Goal: Find specific page/section: Find specific page/section

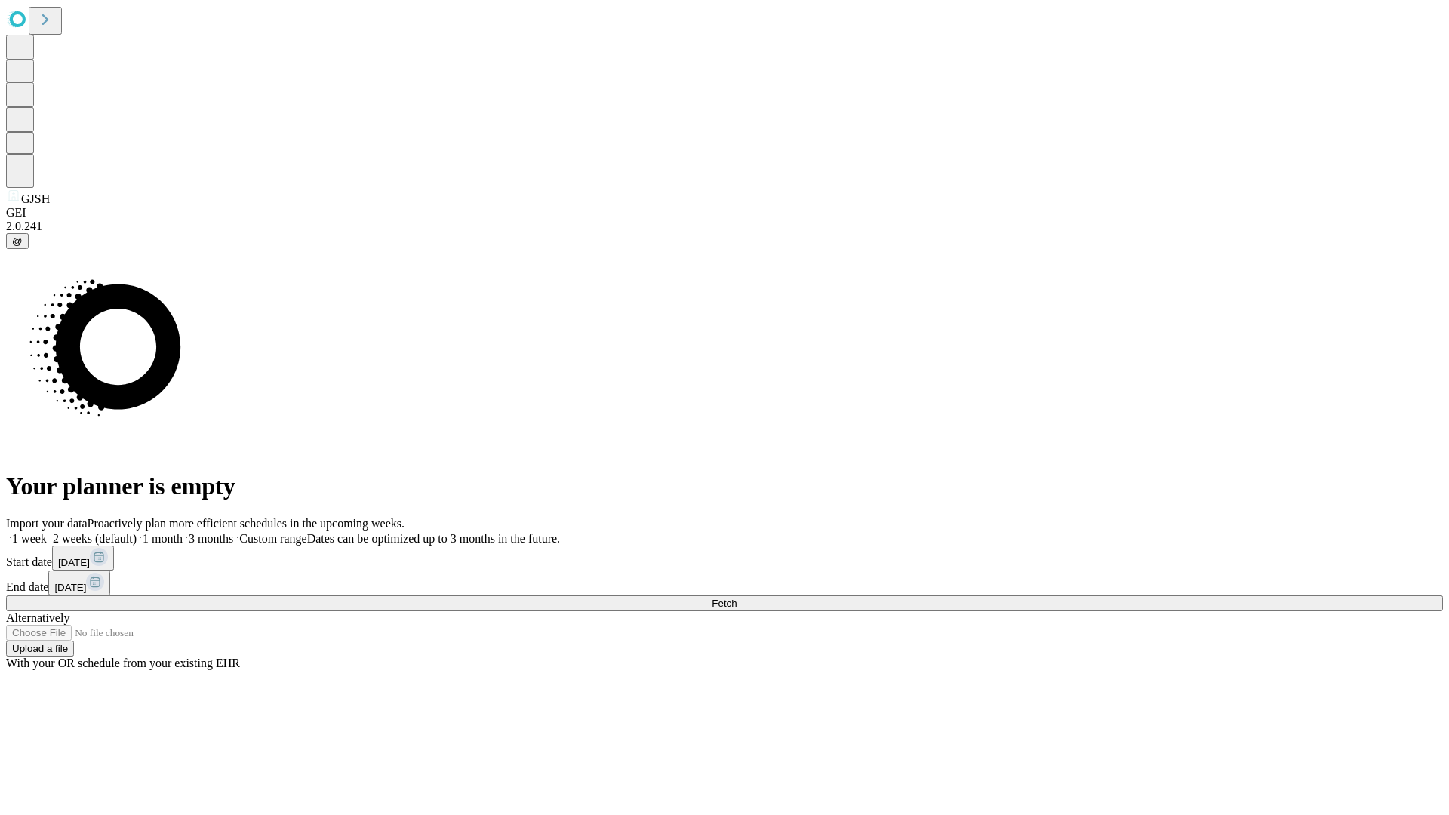
click at [736, 598] on span "Fetch" at bounding box center [724, 603] width 25 height 11
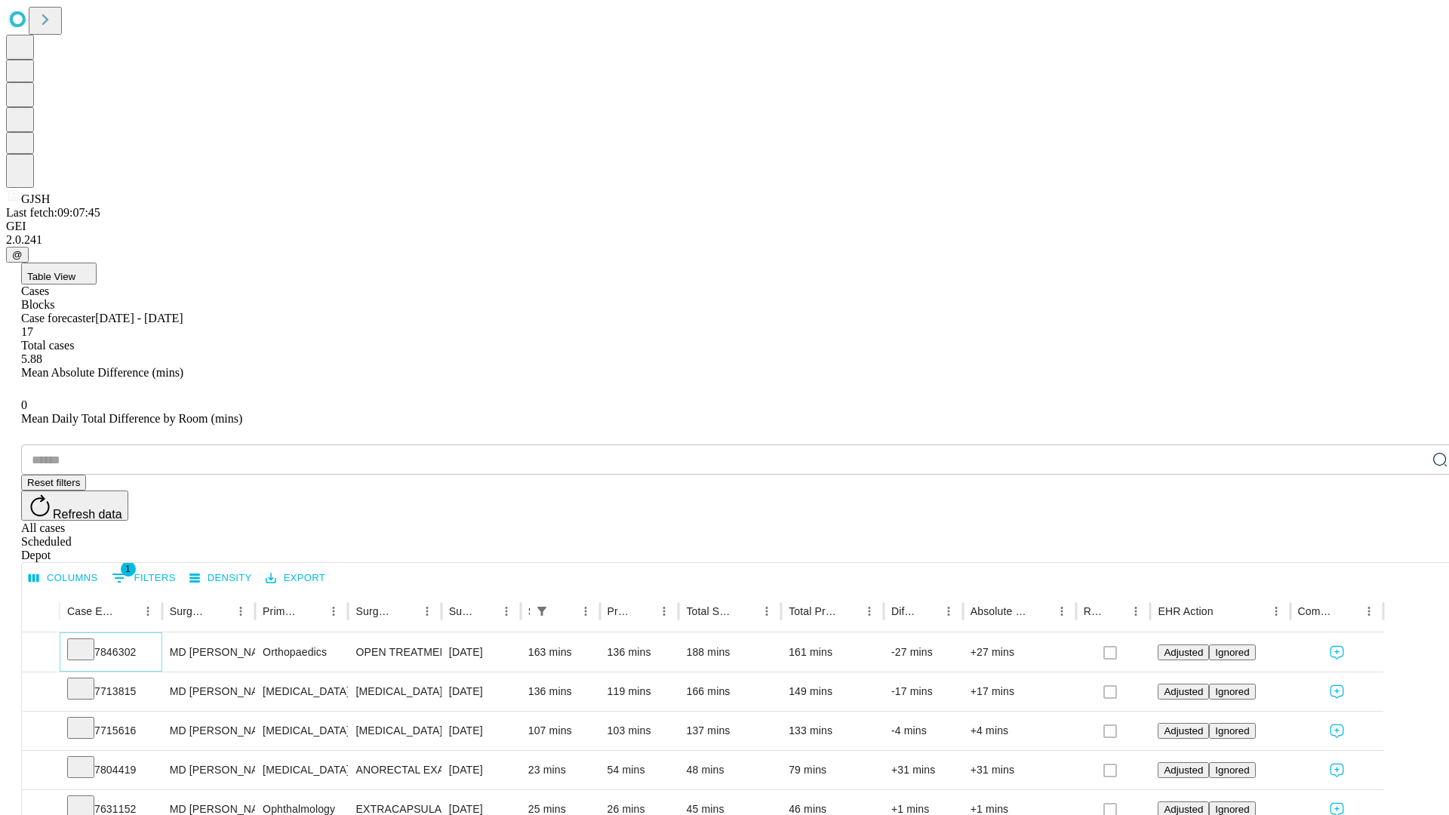
click at [88, 641] on icon at bounding box center [80, 648] width 15 height 15
